Goal: Transaction & Acquisition: Purchase product/service

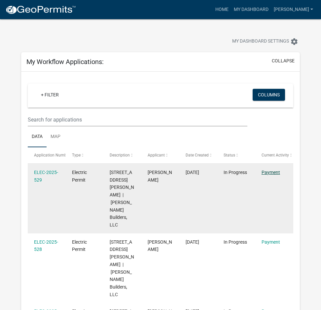
click at [270, 173] on link "Payment" at bounding box center [271, 172] width 18 height 5
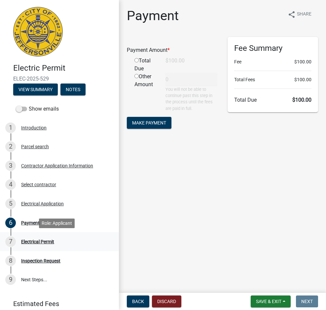
click at [33, 240] on div "Electrical Permit" at bounding box center [37, 241] width 33 height 5
click at [32, 241] on div "Electrical Permit" at bounding box center [37, 241] width 33 height 5
click at [41, 240] on div "Electrical Permit" at bounding box center [37, 241] width 33 height 5
click at [31, 201] on div "Electrical Application" at bounding box center [42, 203] width 43 height 5
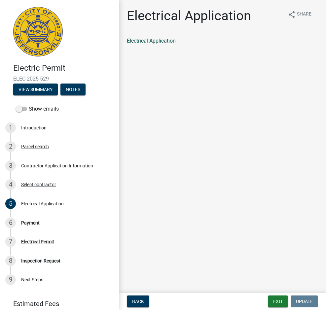
click at [139, 42] on link "Electrical Application" at bounding box center [151, 41] width 49 height 6
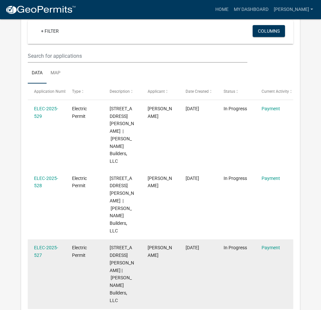
scroll to position [66, 0]
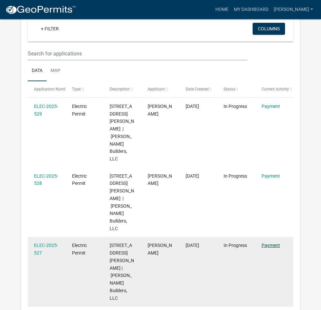
click at [269, 243] on link "Payment" at bounding box center [271, 245] width 18 height 5
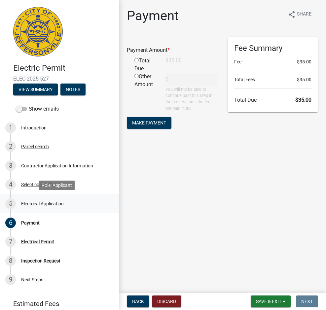
click at [55, 202] on div "Electrical Application" at bounding box center [42, 203] width 43 height 5
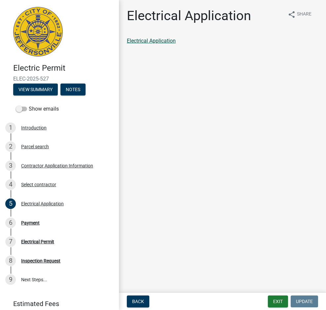
click at [154, 43] on link "Electrical Application" at bounding box center [151, 41] width 49 height 6
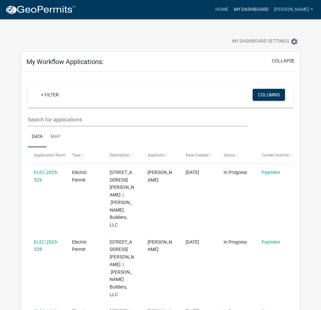
click at [243, 10] on link "My Dashboard" at bounding box center [251, 9] width 40 height 13
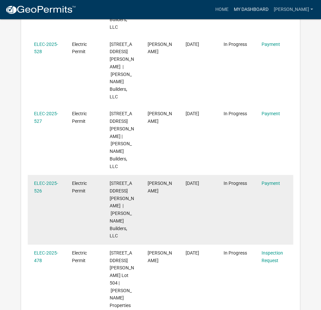
scroll to position [198, 0]
click at [271, 180] on link "Payment" at bounding box center [271, 182] width 18 height 5
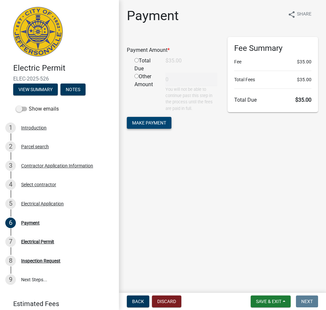
click at [159, 123] on span "Make Payment" at bounding box center [149, 122] width 34 height 5
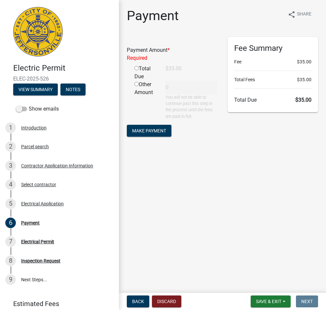
click at [136, 84] on input "radio" at bounding box center [136, 84] width 4 height 4
radio input "true"
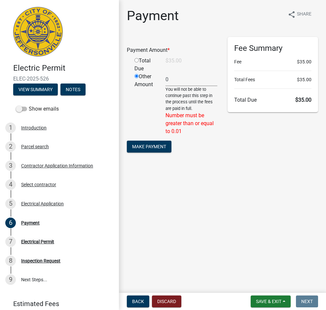
click at [137, 59] on input "radio" at bounding box center [136, 60] width 4 height 4
radio input "true"
radio input "false"
type input "35"
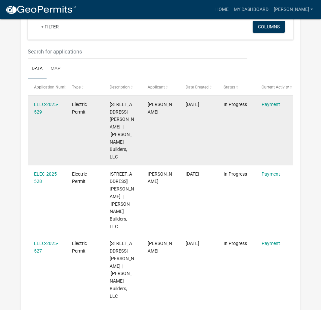
scroll to position [66, 0]
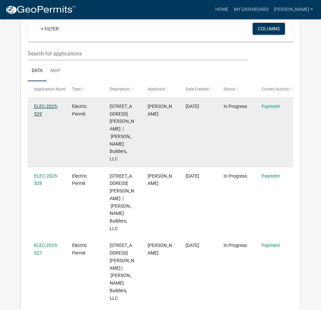
click at [45, 106] on link "ELEC-2025-529" at bounding box center [46, 110] width 24 height 13
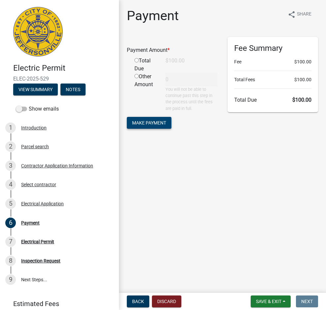
click at [143, 121] on span "Make Payment" at bounding box center [149, 122] width 34 height 5
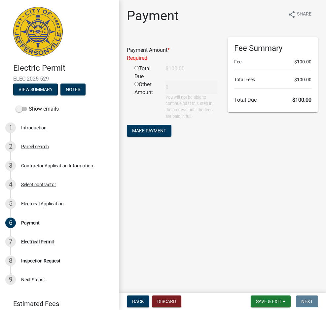
click at [138, 69] on input "radio" at bounding box center [136, 68] width 4 height 4
radio input "true"
type input "100"
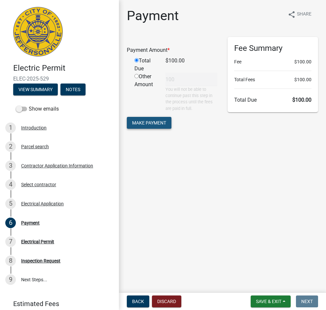
click at [159, 125] on span "Make Payment" at bounding box center [149, 122] width 34 height 5
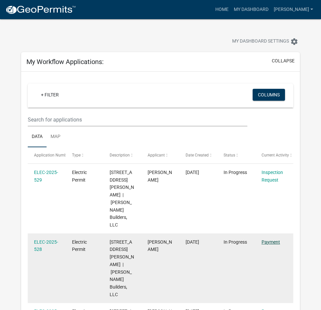
click at [274, 239] on link "Payment" at bounding box center [271, 241] width 18 height 5
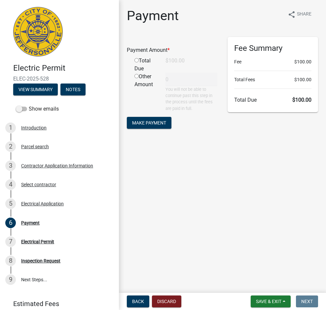
click at [134, 60] on input "radio" at bounding box center [136, 60] width 4 height 4
radio input "true"
type input "100"
click at [159, 120] on span "Make Payment" at bounding box center [149, 122] width 34 height 5
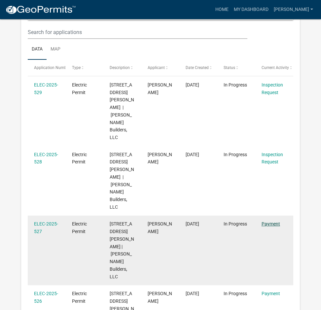
scroll to position [88, 0]
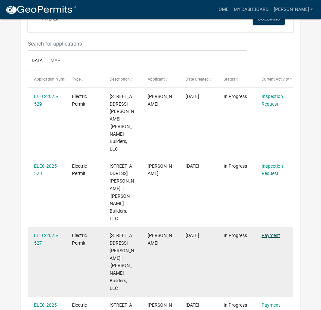
click at [266, 233] on link "Payment" at bounding box center [271, 235] width 18 height 5
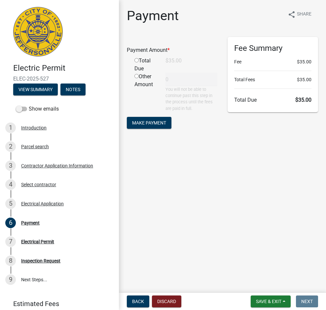
click at [136, 61] on input "radio" at bounding box center [136, 60] width 4 height 4
radio input "true"
type input "35"
click at [151, 119] on button "Make Payment" at bounding box center [149, 123] width 45 height 12
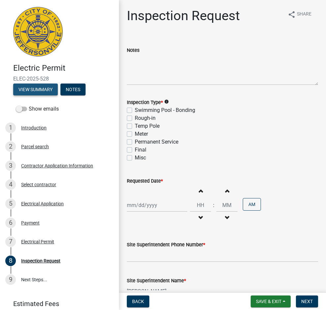
click at [23, 89] on button "View Summary" at bounding box center [35, 90] width 45 height 12
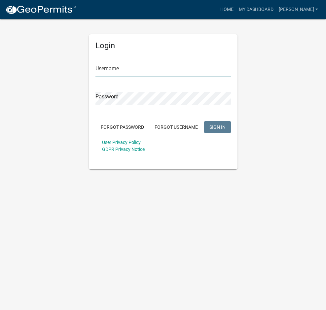
type input "[PERSON_NAME]"
click at [223, 125] on span "SIGN IN" at bounding box center [217, 126] width 16 height 5
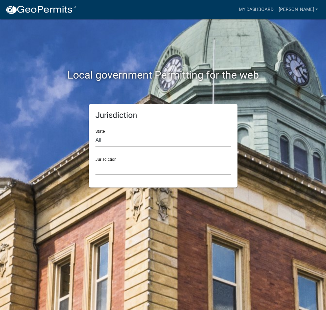
click at [107, 171] on select "[GEOGRAPHIC_DATA], [US_STATE] [GEOGRAPHIC_DATA], [US_STATE][PERSON_NAME][GEOGRA…" at bounding box center [162, 169] width 135 height 14
click at [123, 169] on select "[GEOGRAPHIC_DATA], [US_STATE] [GEOGRAPHIC_DATA], [US_STATE][PERSON_NAME][GEOGRA…" at bounding box center [162, 169] width 135 height 14
click at [111, 170] on select "[GEOGRAPHIC_DATA], [US_STATE] [GEOGRAPHIC_DATA], [US_STATE][PERSON_NAME][GEOGRA…" at bounding box center [162, 169] width 135 height 14
click at [106, 142] on select "All [US_STATE] [US_STATE] [US_STATE] [US_STATE] [US_STATE] [US_STATE] [US_STATE…" at bounding box center [162, 140] width 135 height 14
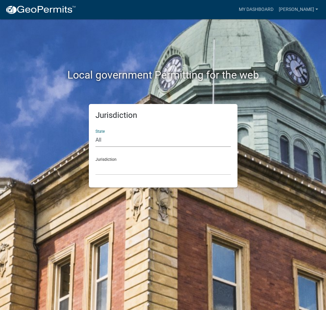
select select "[US_STATE]"
click at [95, 133] on select "All [US_STATE] [US_STATE] [US_STATE] [US_STATE] [US_STATE] [US_STATE] [US_STATE…" at bounding box center [162, 140] width 135 height 14
click at [106, 170] on select "City of [GEOGRAPHIC_DATA], [US_STATE] City of [GEOGRAPHIC_DATA], [US_STATE] Cit…" at bounding box center [162, 169] width 135 height 14
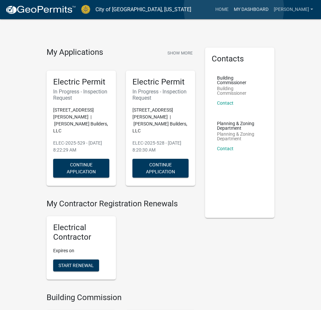
click at [234, 9] on link "My Dashboard" at bounding box center [251, 9] width 40 height 13
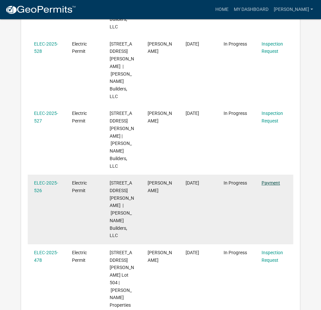
scroll to position [187, 0]
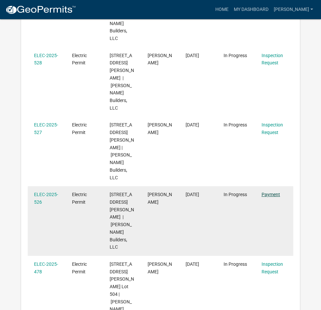
click at [266, 192] on link "Payment" at bounding box center [271, 194] width 18 height 5
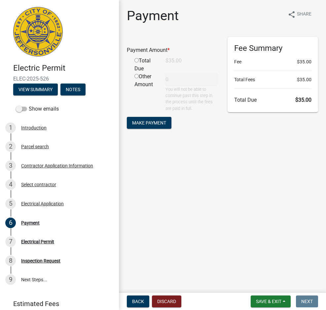
click at [136, 60] on input "radio" at bounding box center [136, 60] width 4 height 4
radio input "true"
type input "35"
click at [152, 126] on button "Make Payment" at bounding box center [149, 123] width 45 height 12
